Goal: Task Accomplishment & Management: Manage account settings

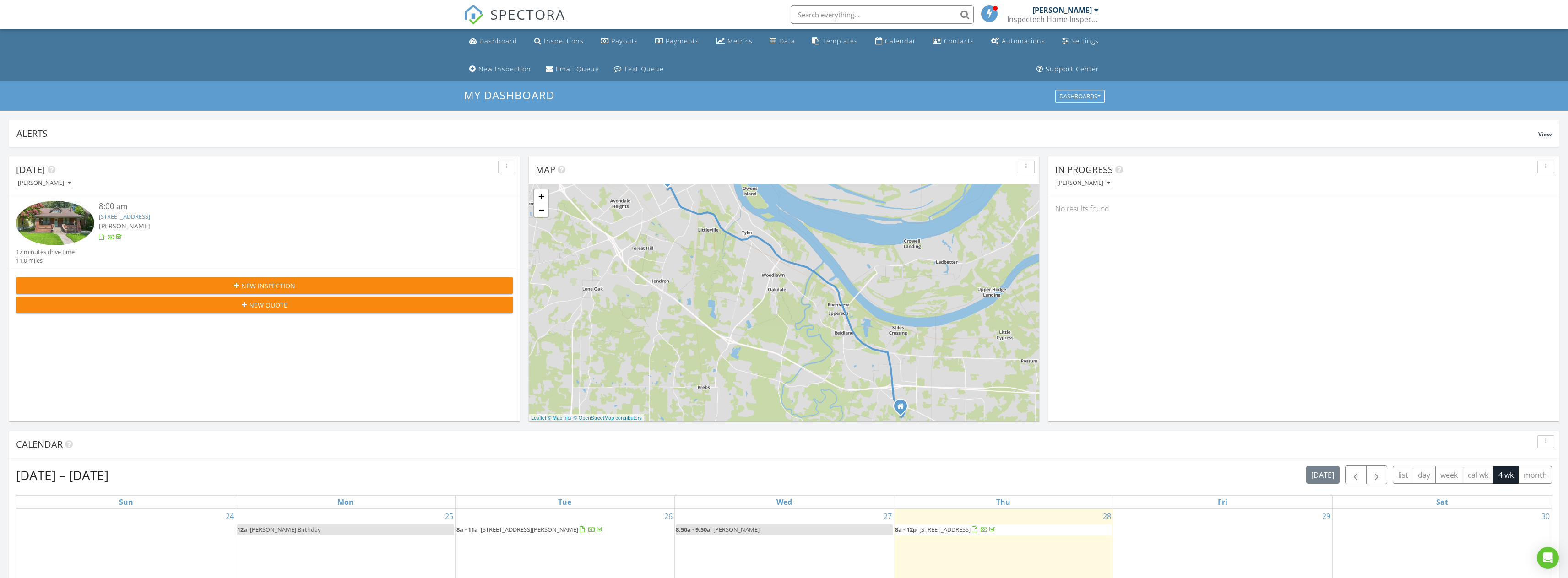
click at [480, 29] on div "SPECTORA" at bounding box center [514, 15] width 102 height 29
click at [489, 38] on div "Dashboard" at bounding box center [498, 41] width 38 height 9
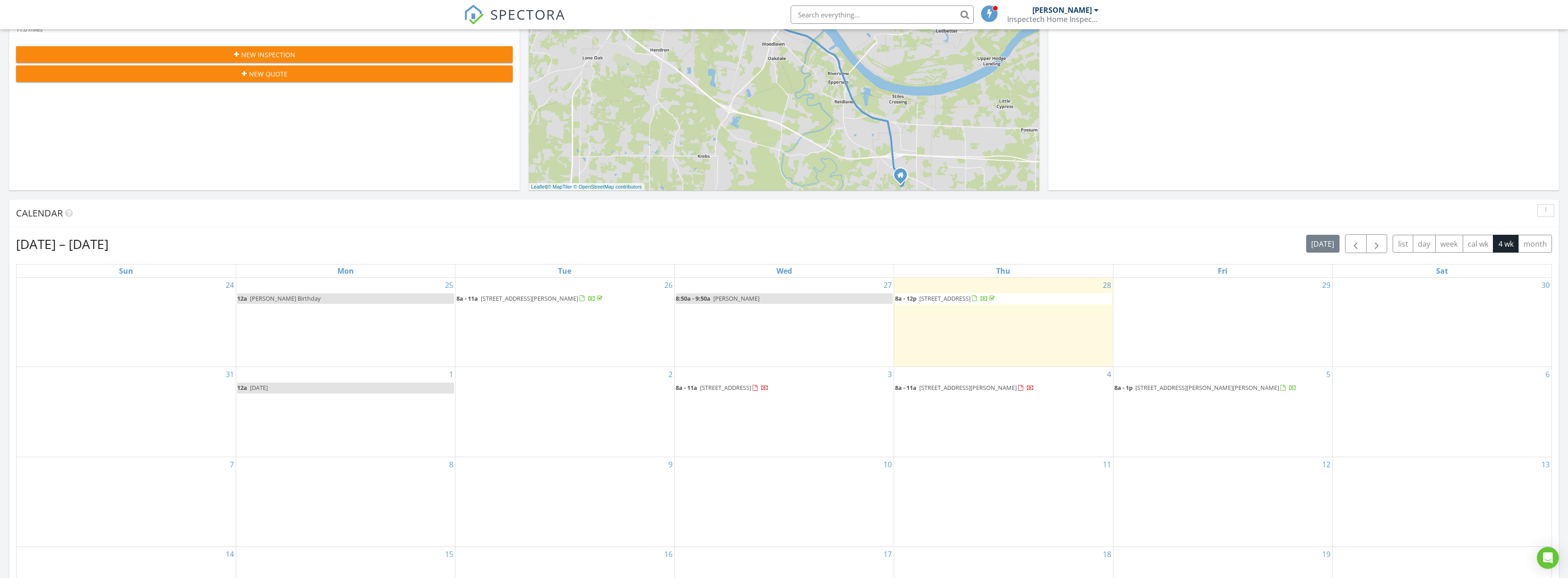
scroll to position [274, 0]
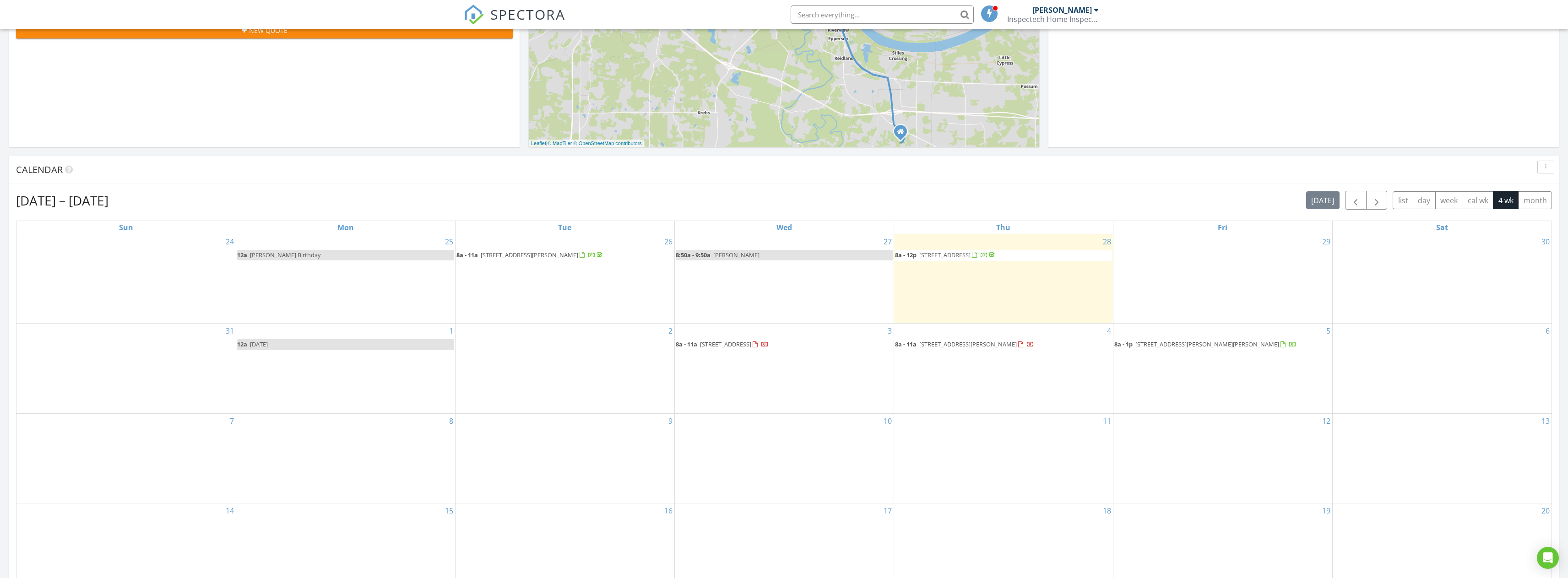
click at [985, 344] on span "1600 Martin Luther King Jr Dr, Paducah 42001" at bounding box center [968, 344] width 97 height 9
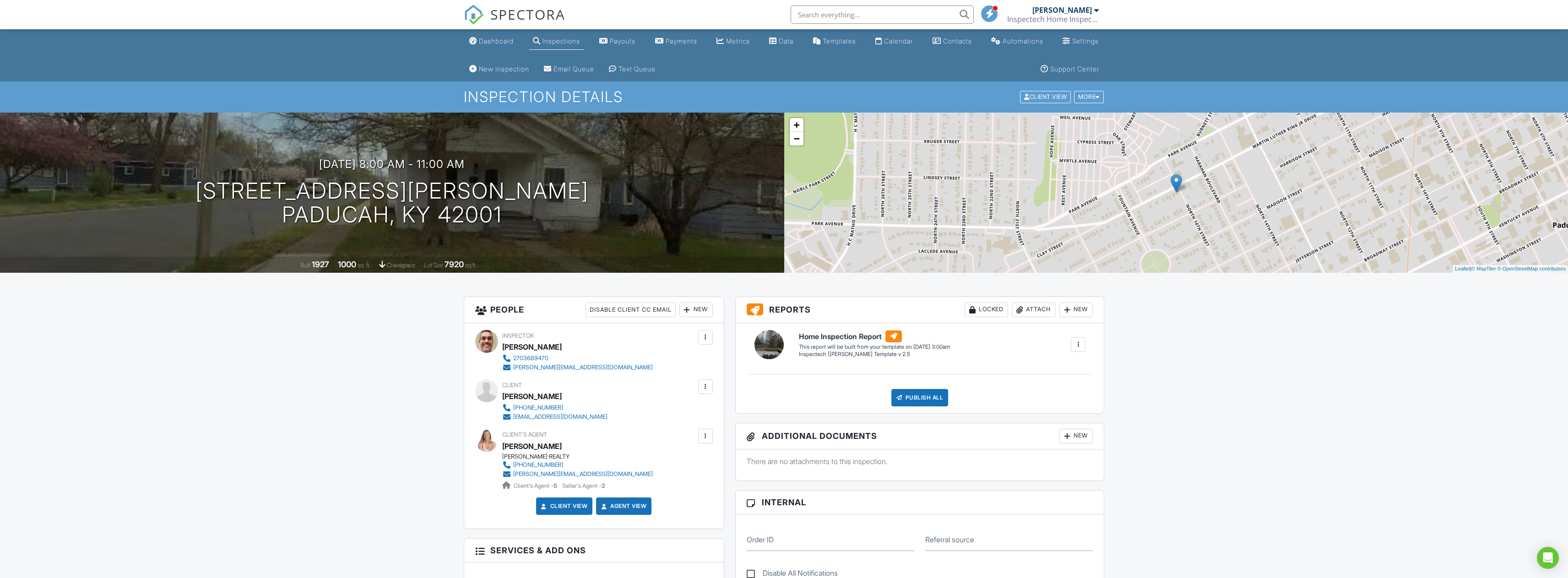
click at [693, 310] on div "New" at bounding box center [696, 310] width 33 height 15
click at [712, 363] on li "Listing Agent" at bounding box center [729, 361] width 90 height 23
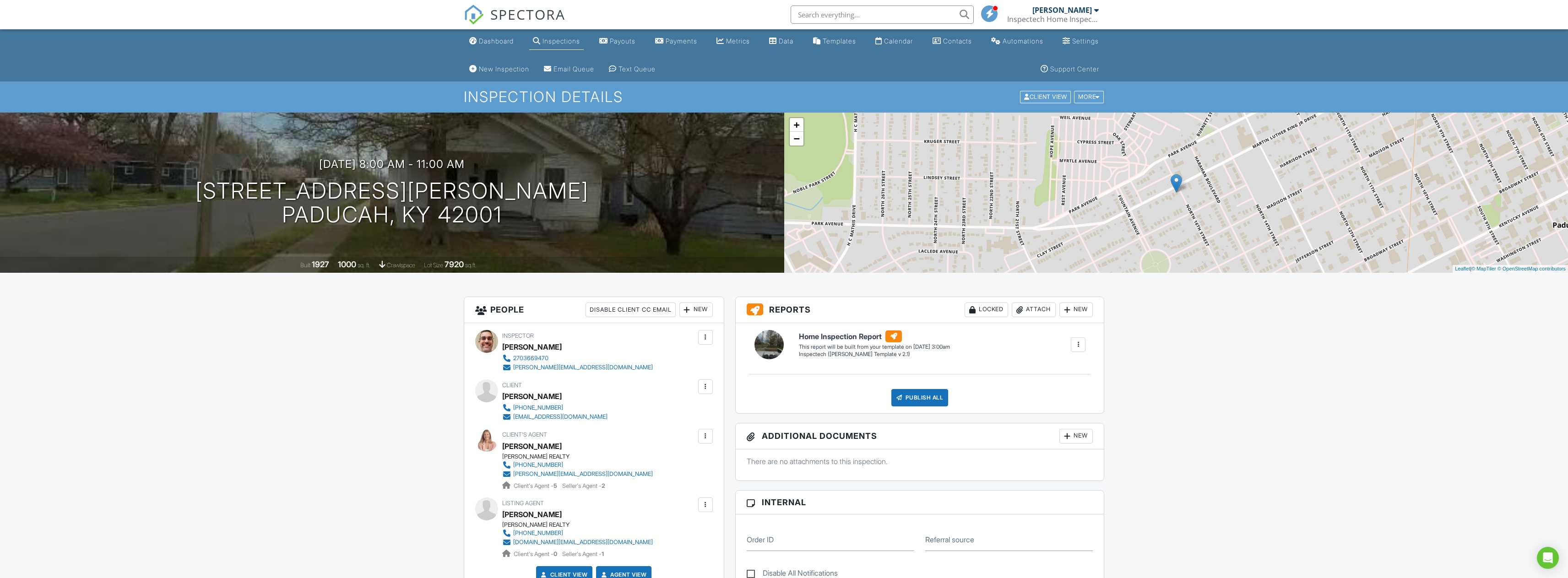
click at [704, 509] on div at bounding box center [705, 504] width 9 height 9
click at [647, 534] on li "Edit" at bounding box center [656, 533] width 102 height 23
